Goal: Information Seeking & Learning: Learn about a topic

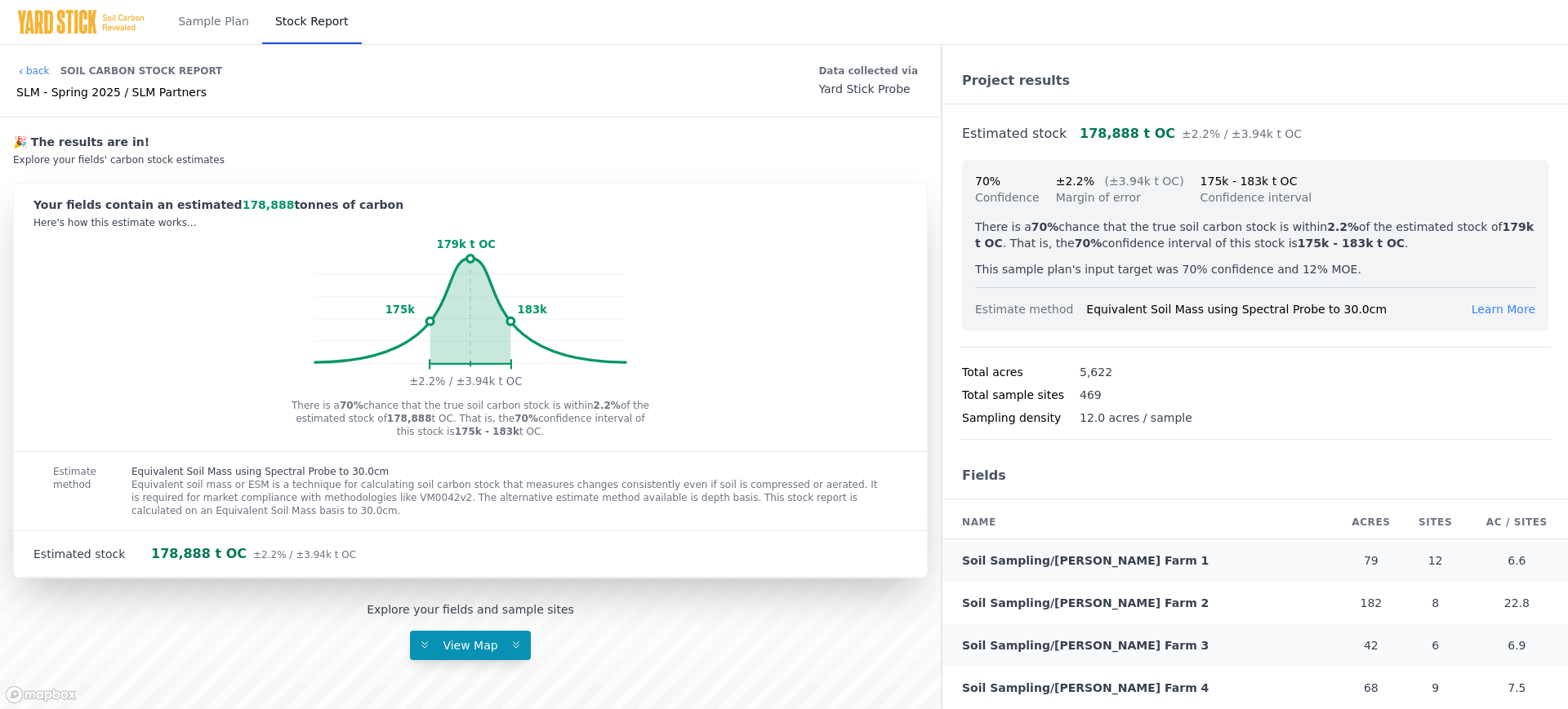
click at [106, 20] on img at bounding box center [80, 21] width 129 height 26
click at [37, 67] on link "back" at bounding box center [33, 71] width 34 height 13
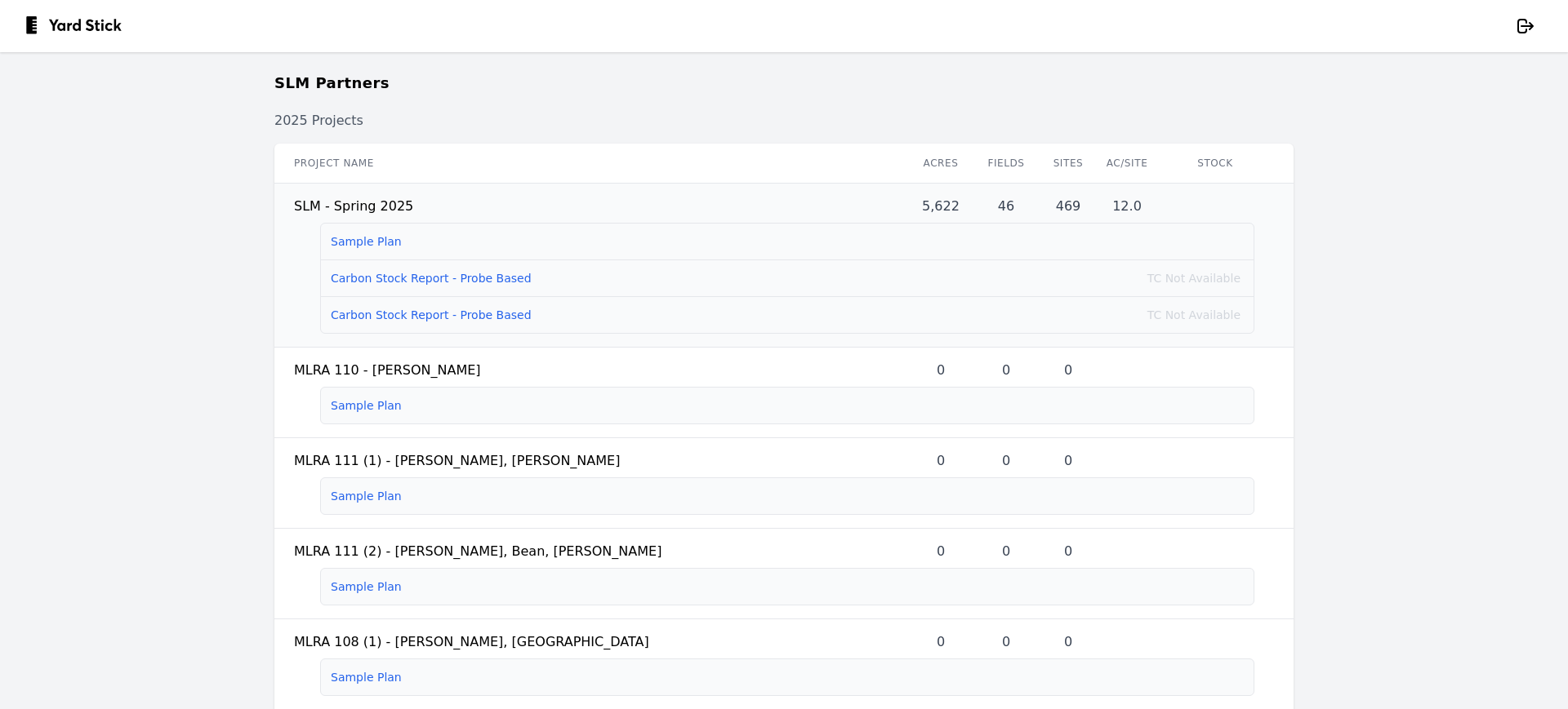
click at [400, 277] on link "Carbon Stock Report - Probe Based" at bounding box center [432, 278] width 201 height 13
click at [399, 310] on link "Carbon Stock Report - Probe Based" at bounding box center [432, 315] width 201 height 13
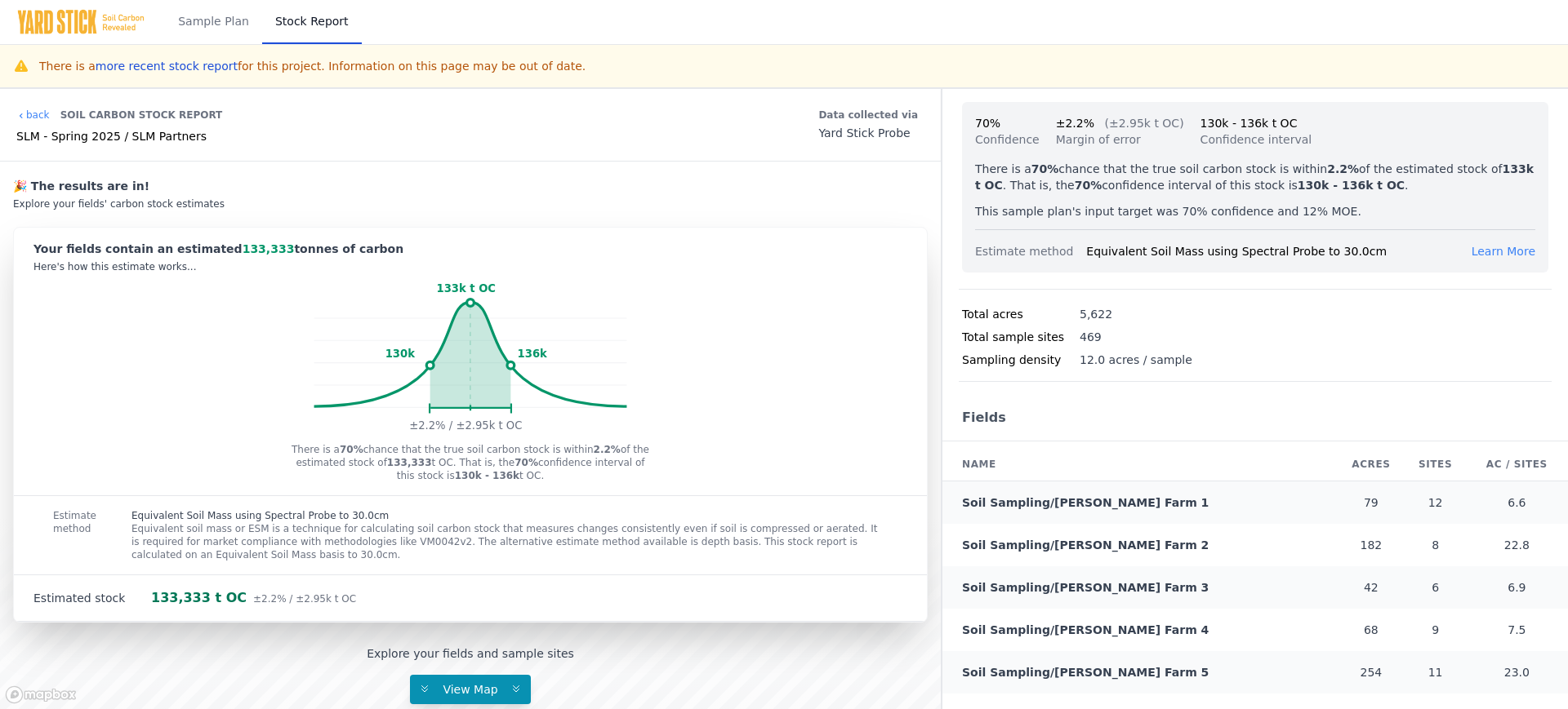
scroll to position [171, 0]
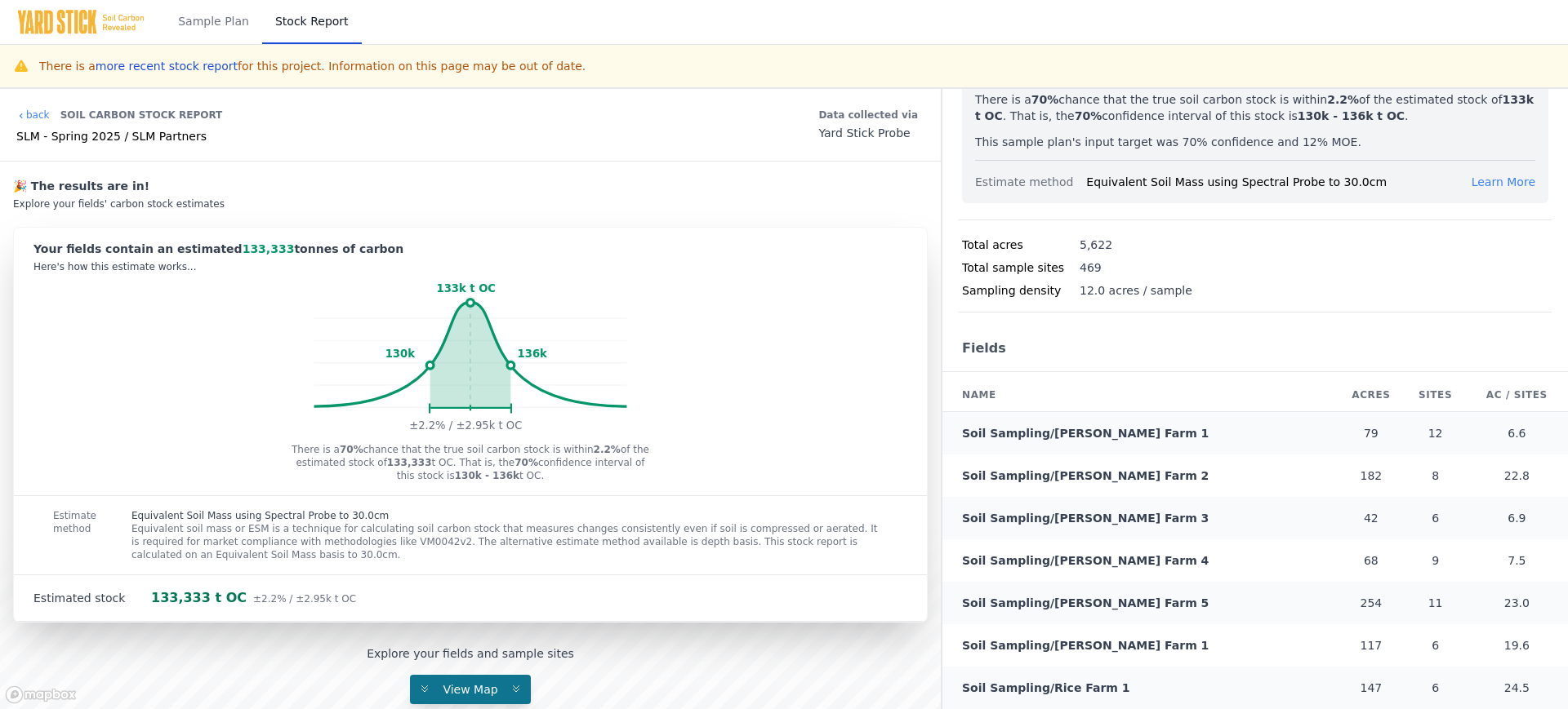
click at [467, 687] on span "View Map" at bounding box center [471, 689] width 75 height 13
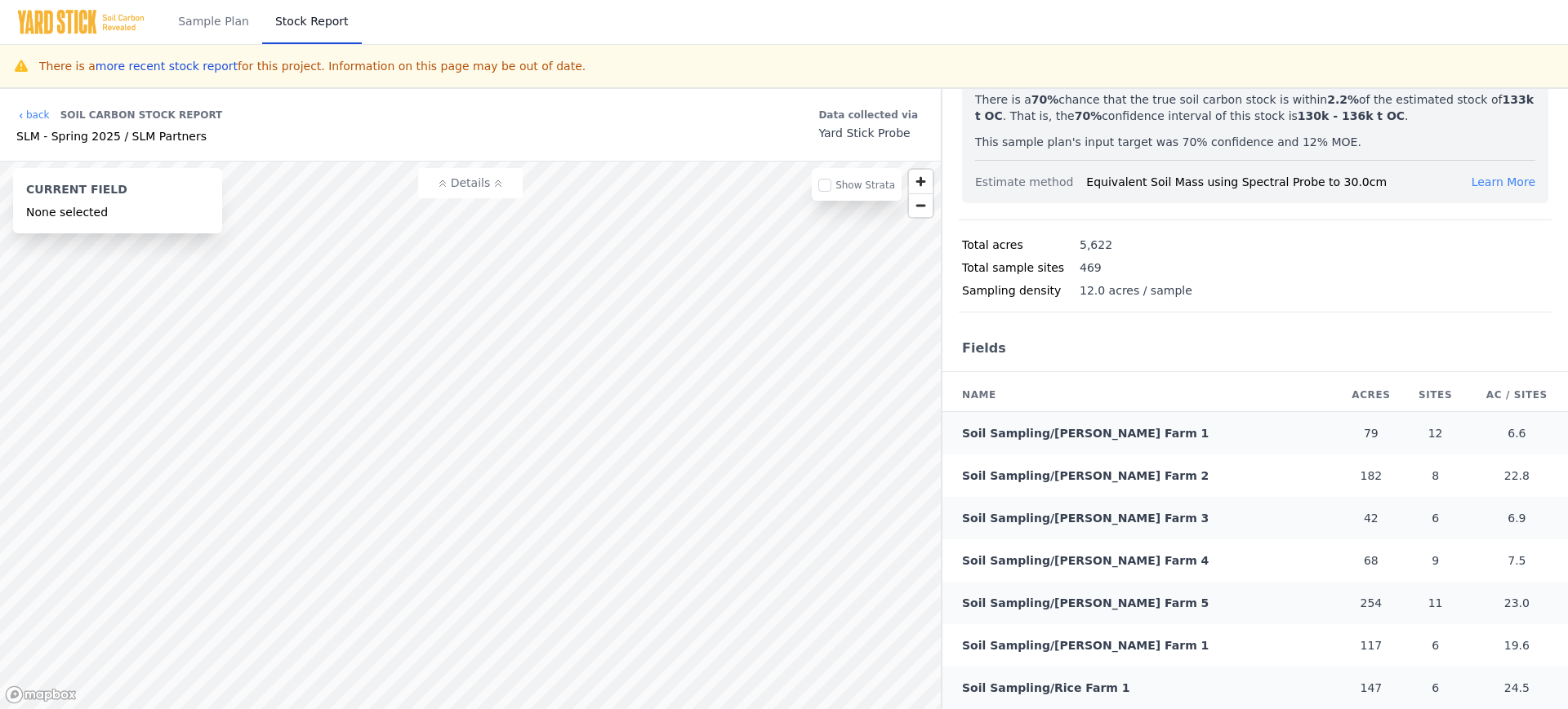
scroll to position [0, 0]
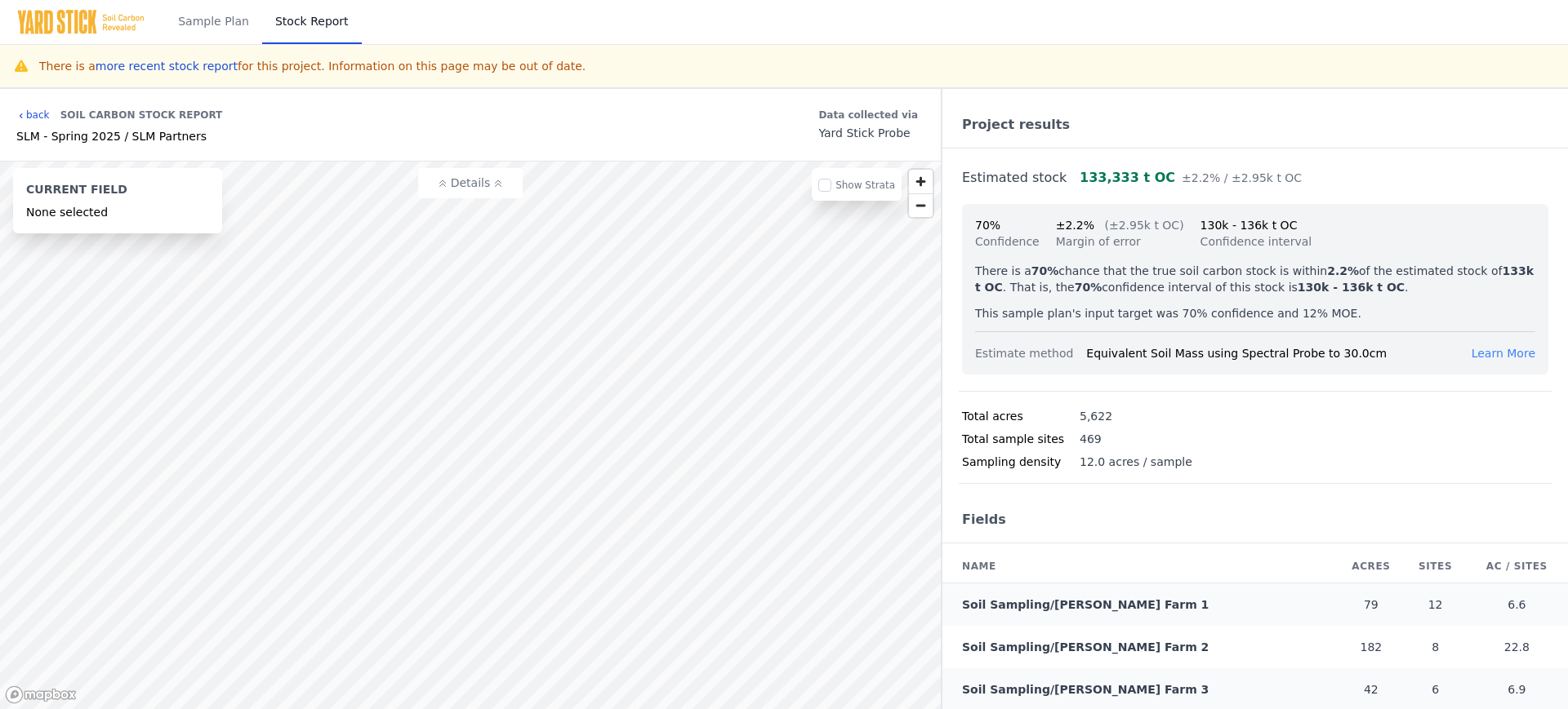
click at [41, 116] on link "back" at bounding box center [33, 114] width 34 height 13
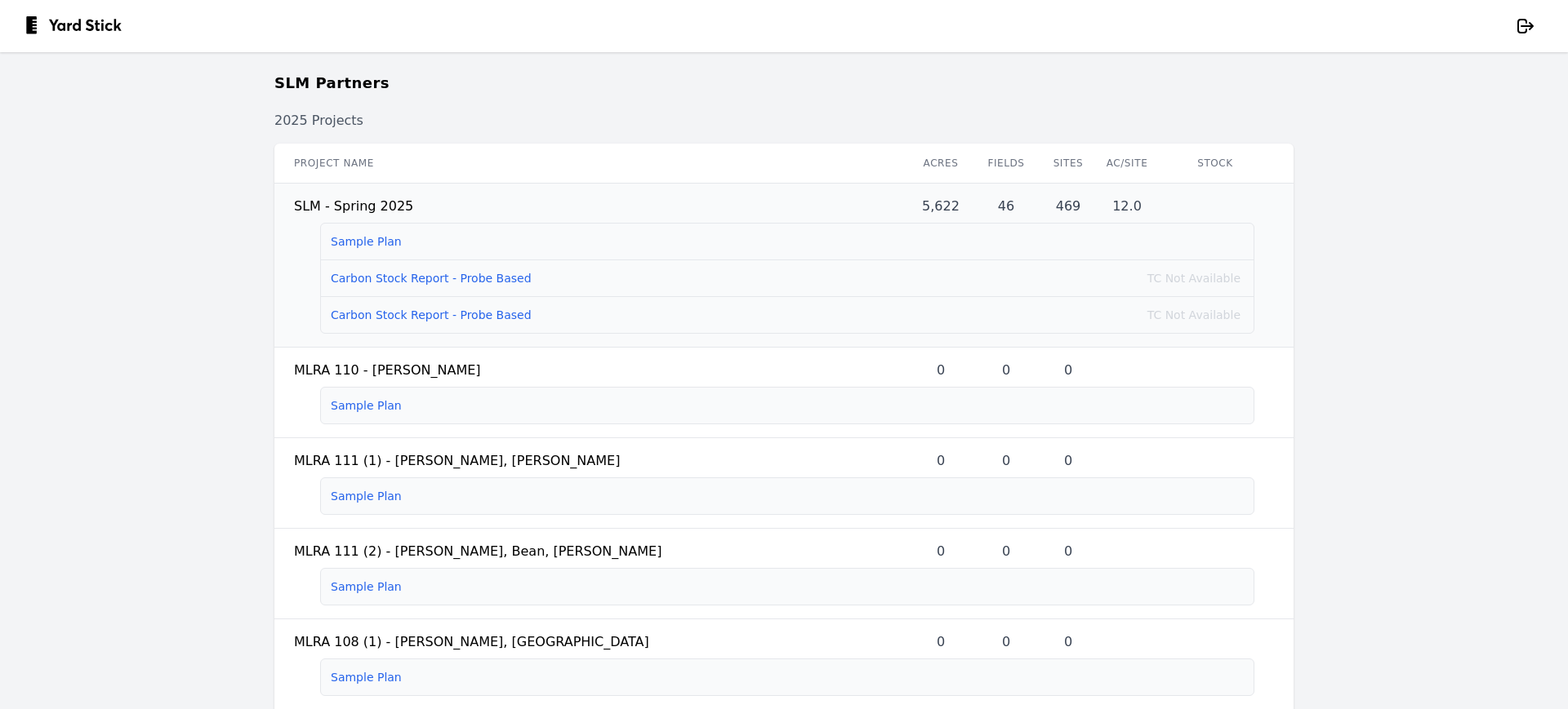
click at [394, 316] on link "Carbon Stock Report - Probe Based" at bounding box center [432, 315] width 201 height 13
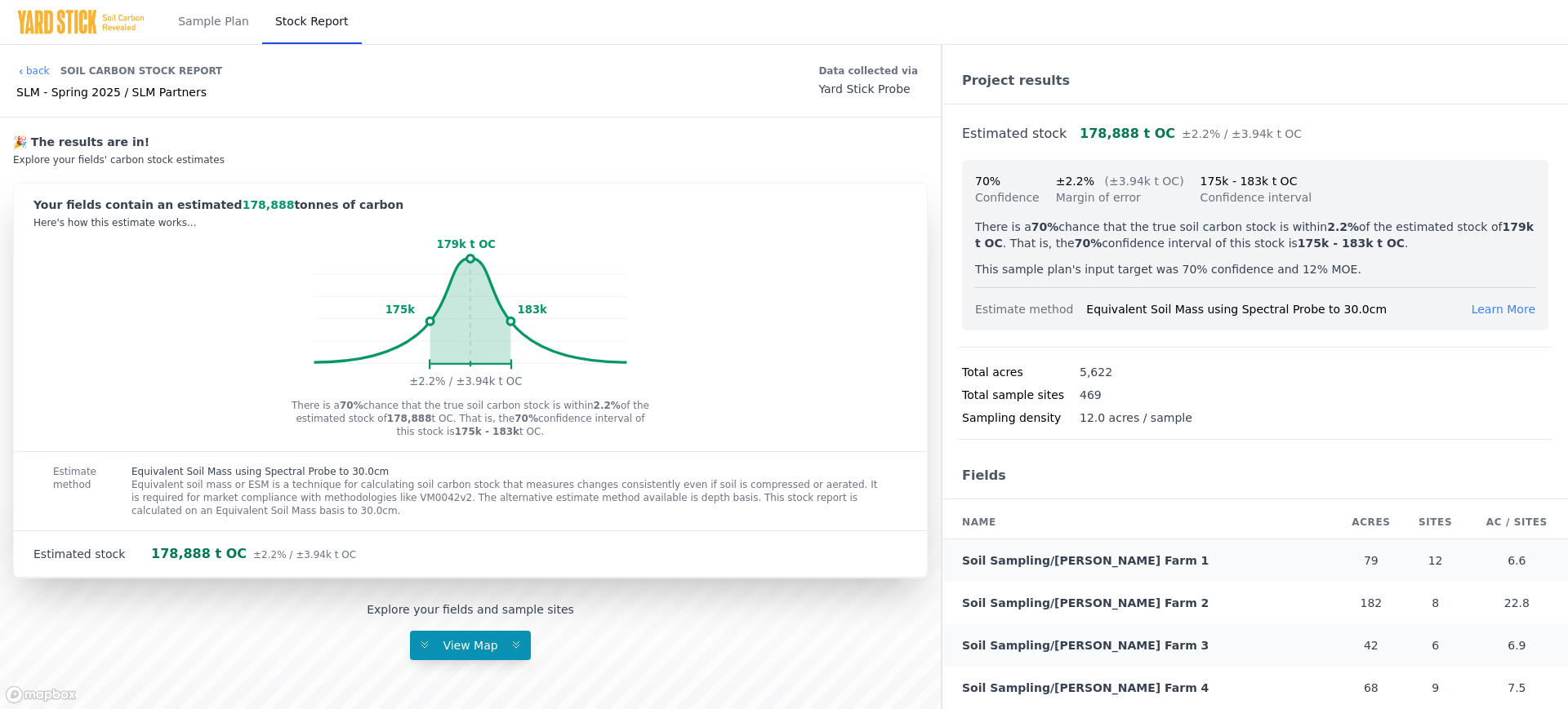
click at [1478, 303] on span "Learn More" at bounding box center [1504, 309] width 64 height 13
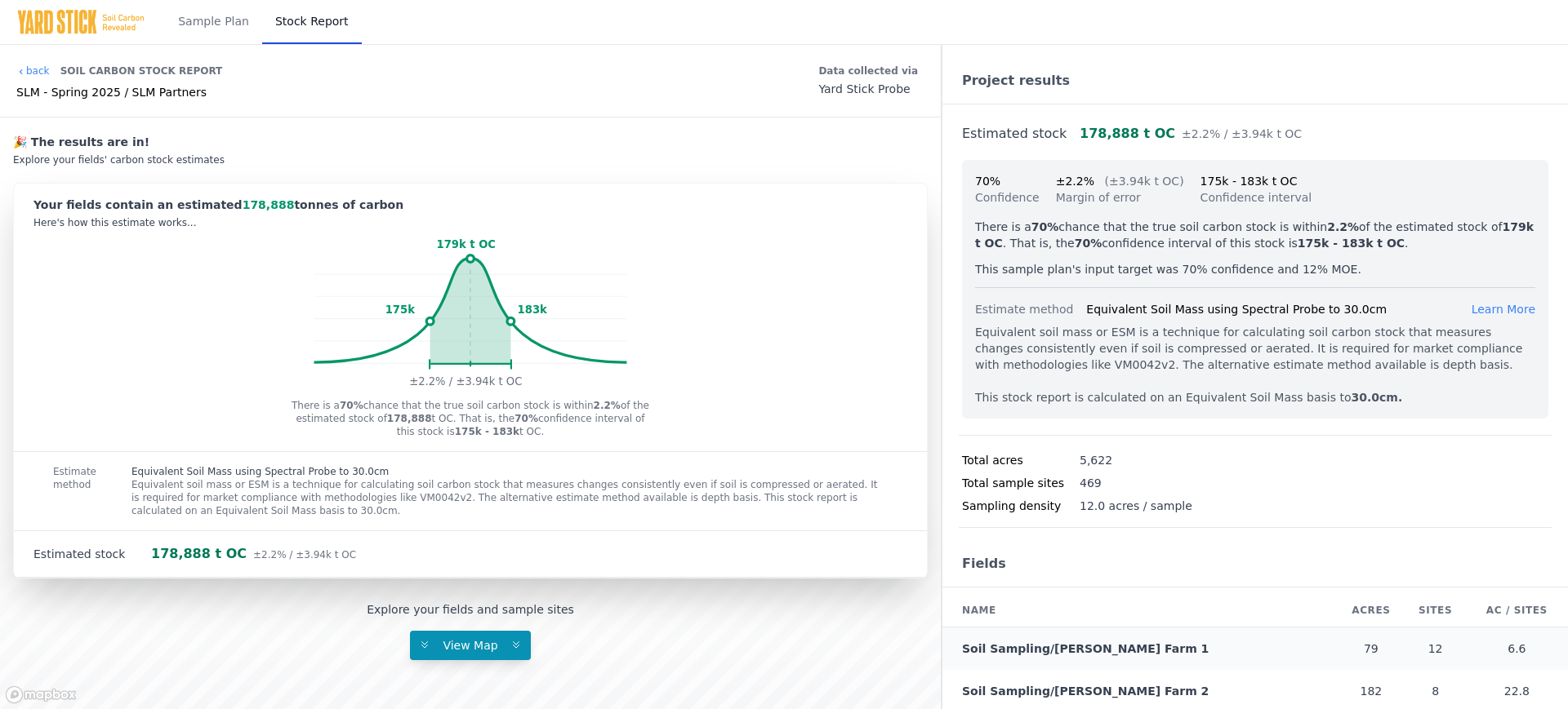
click at [1201, 387] on div "Equivalent soil mass or ESM is a technique for calculating soil carbon stock th…" at bounding box center [1255, 365] width 560 height 82
click at [196, 19] on link "Sample Plan" at bounding box center [213, 22] width 97 height 44
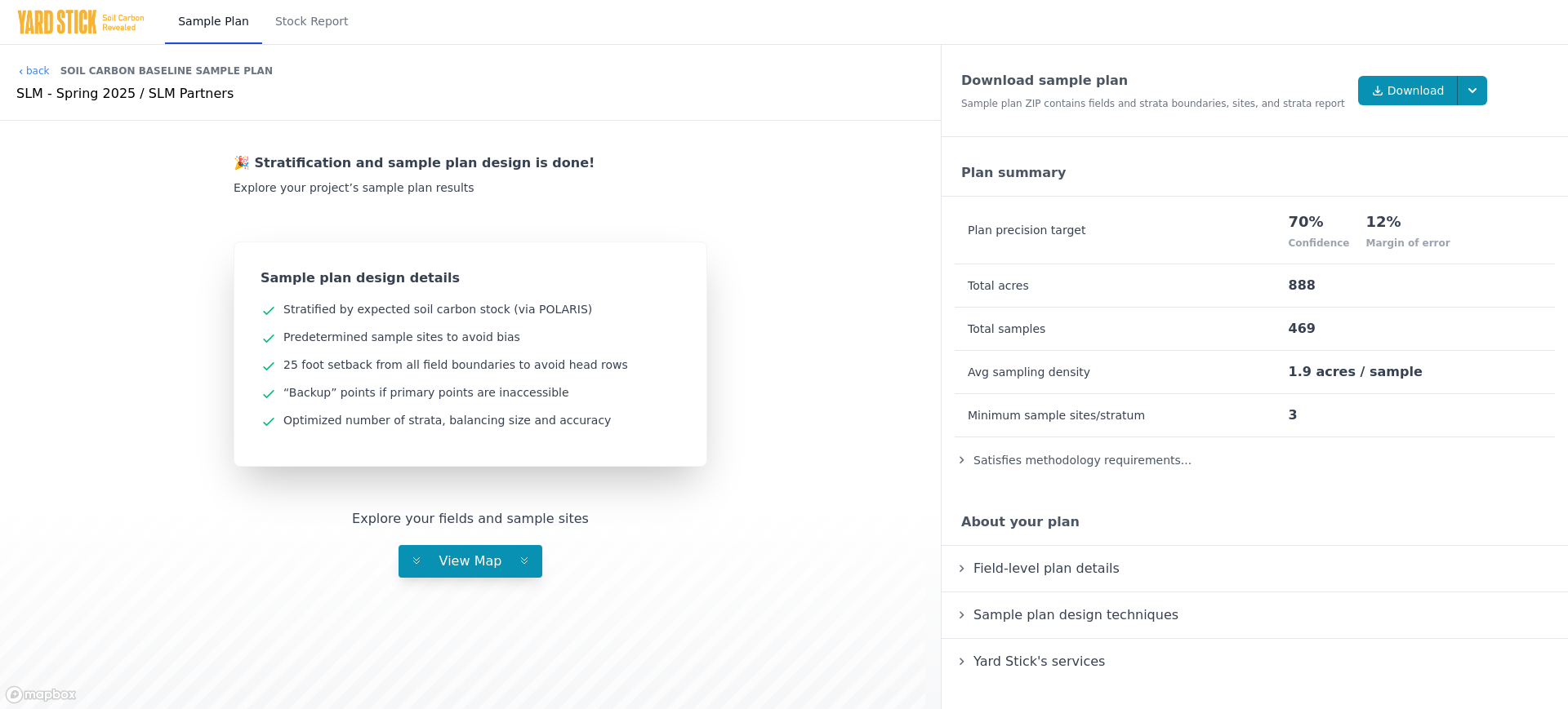
click at [973, 571] on span "Field-level plan details" at bounding box center [1047, 568] width 153 height 22
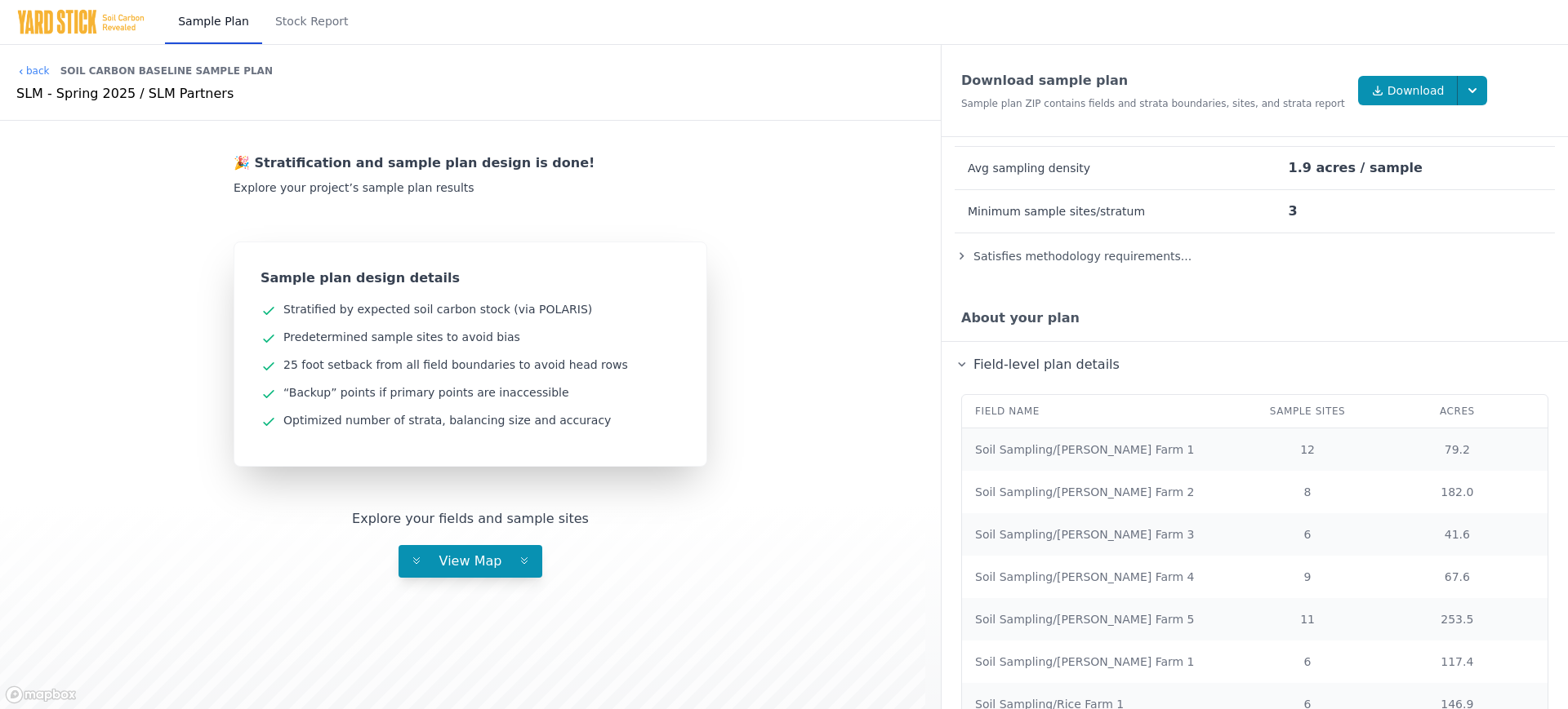
scroll to position [306, 0]
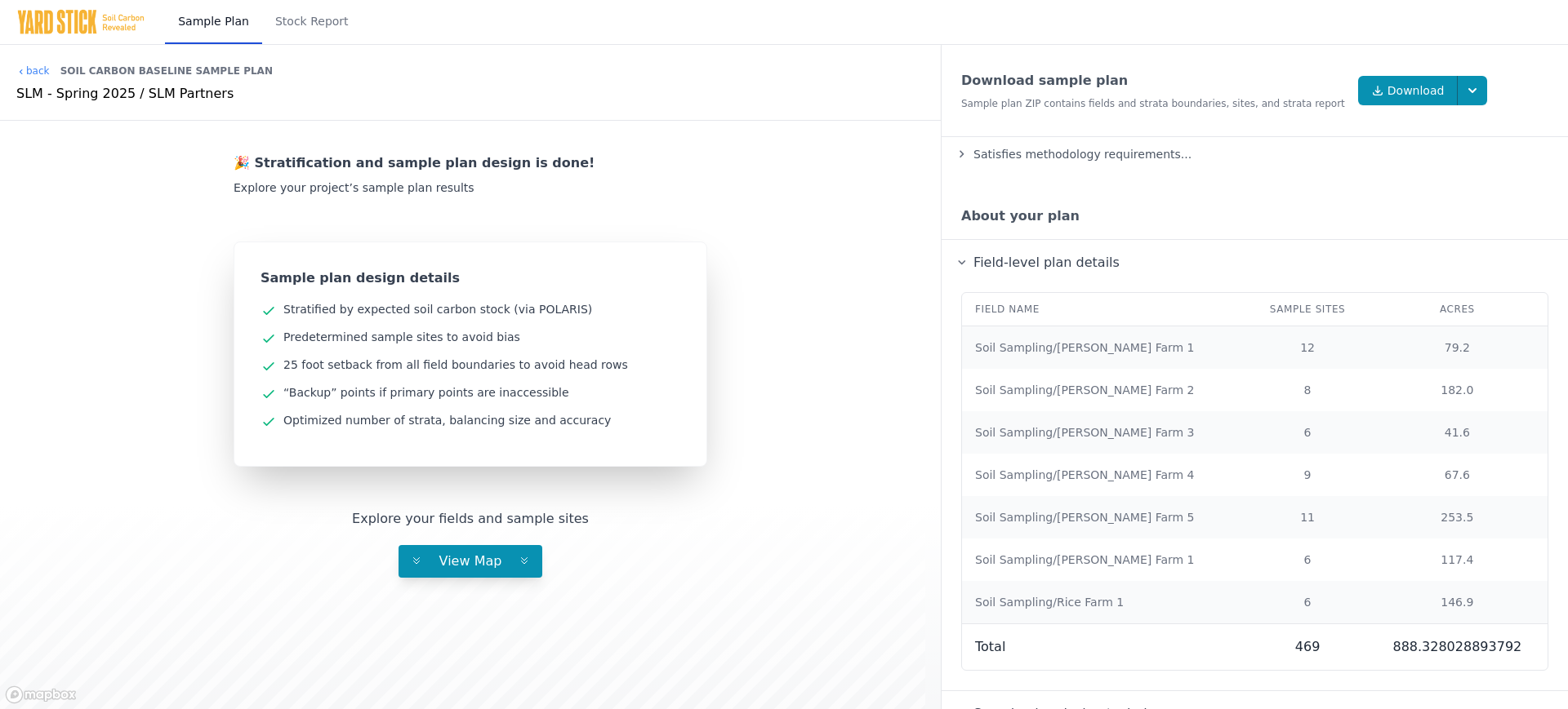
click at [970, 266] on span "Field-level plan details" at bounding box center [1047, 262] width 153 height 22
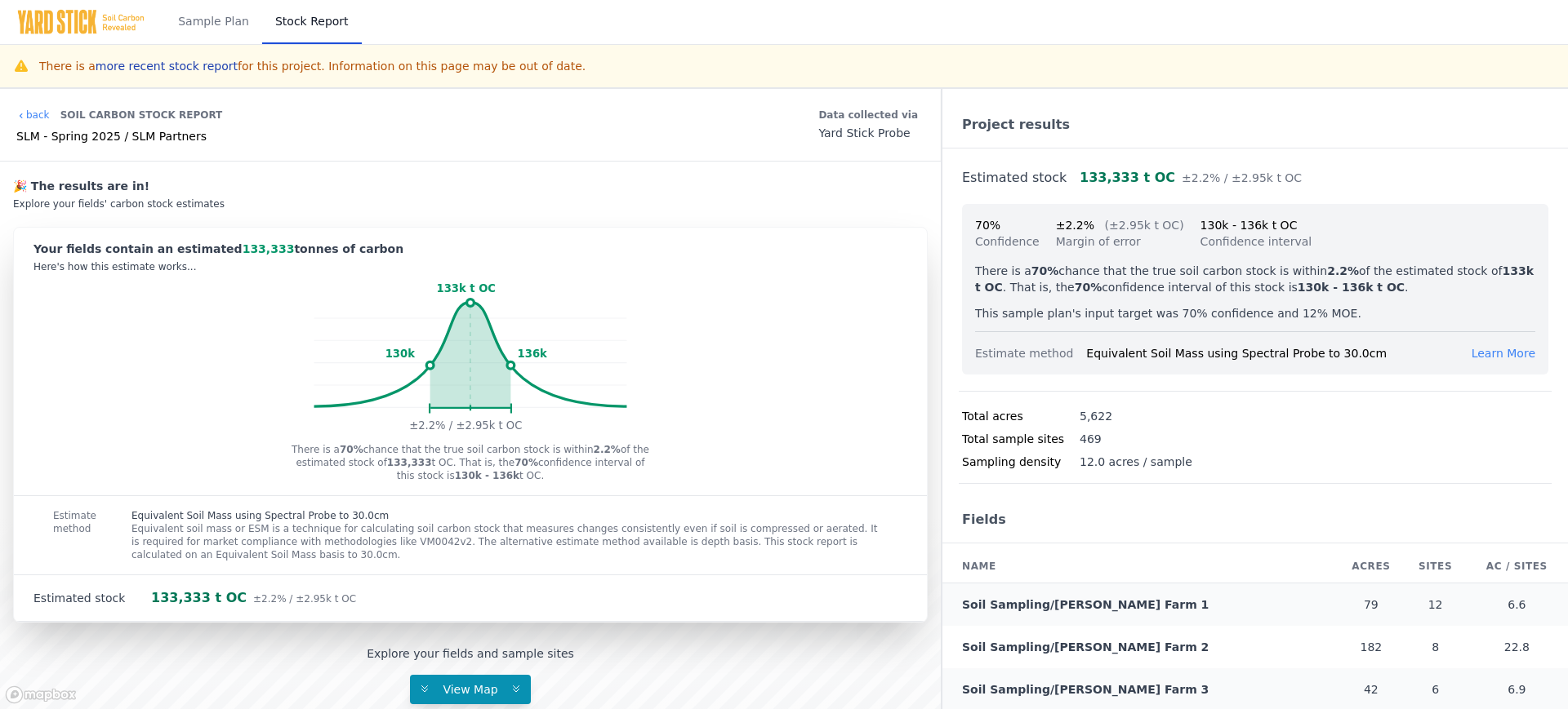
click at [178, 66] on link "more recent stock report" at bounding box center [167, 66] width 142 height 13
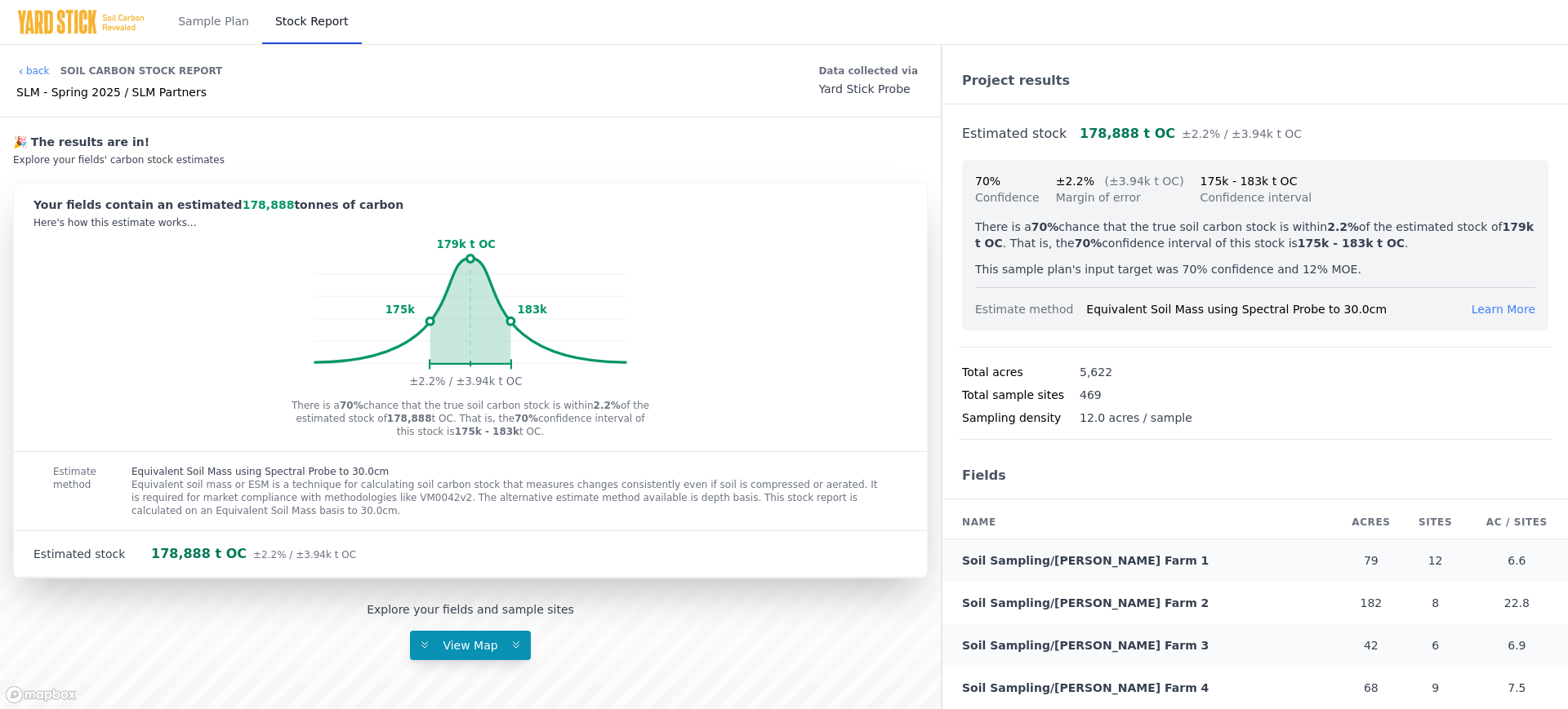
click at [710, 322] on icon "179k t OC 175k 183k ±2.2% / ±3.94k t OC" at bounding box center [471, 314] width 913 height 157
click at [108, 23] on img at bounding box center [80, 21] width 129 height 26
click at [82, 24] on img at bounding box center [80, 21] width 129 height 26
click at [88, 17] on img at bounding box center [80, 21] width 129 height 26
click at [37, 67] on link "back" at bounding box center [33, 71] width 34 height 13
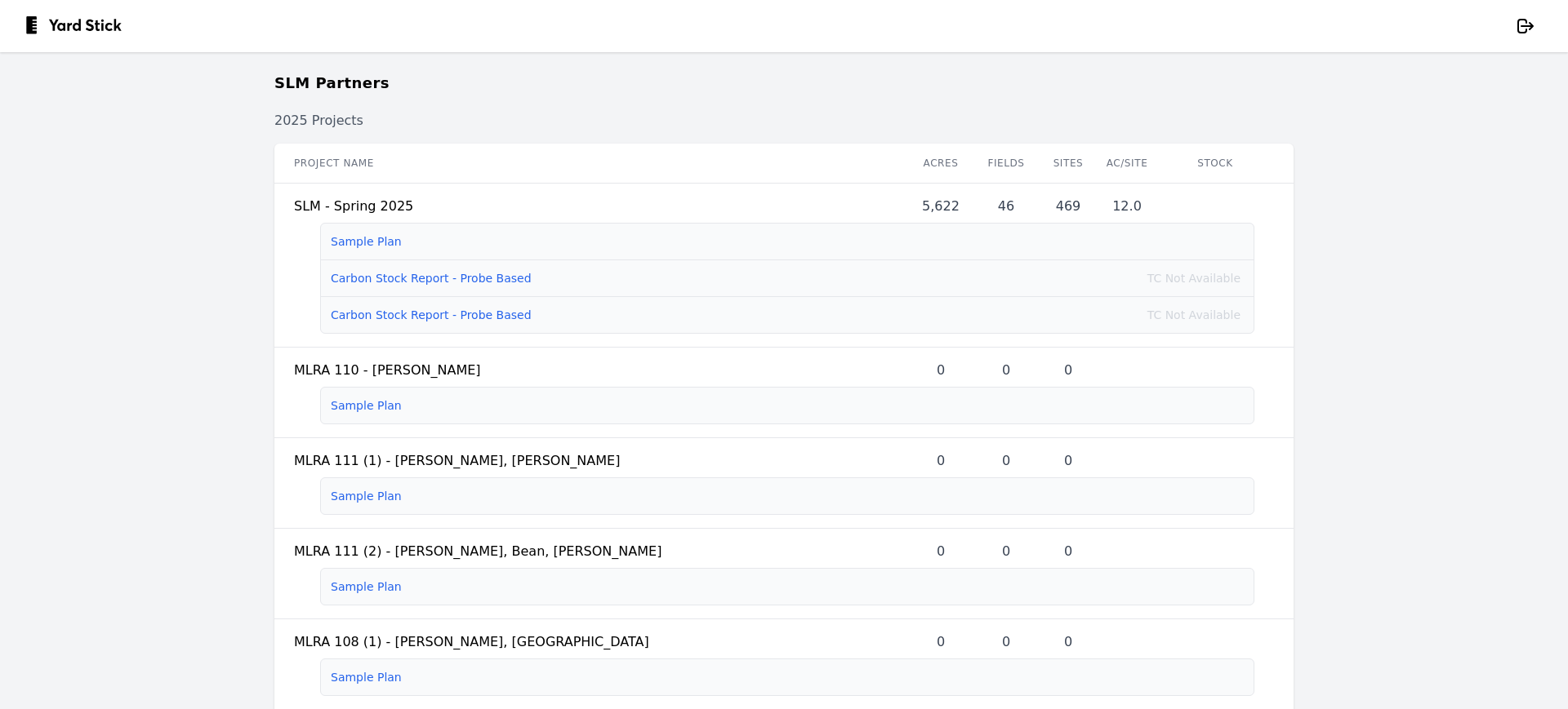
click at [309, 84] on h1 "SLM Partners" at bounding box center [332, 83] width 115 height 23
click at [102, 29] on img at bounding box center [79, 26] width 107 height 20
click at [59, 23] on img at bounding box center [79, 26] width 107 height 20
click at [179, 150] on main "SLM Partners 2025 Projects Project name Acres Fields Sites Ac/Site Stock SLM - …" at bounding box center [784, 381] width 1568 height 657
